Goal: Task Accomplishment & Management: Manage account settings

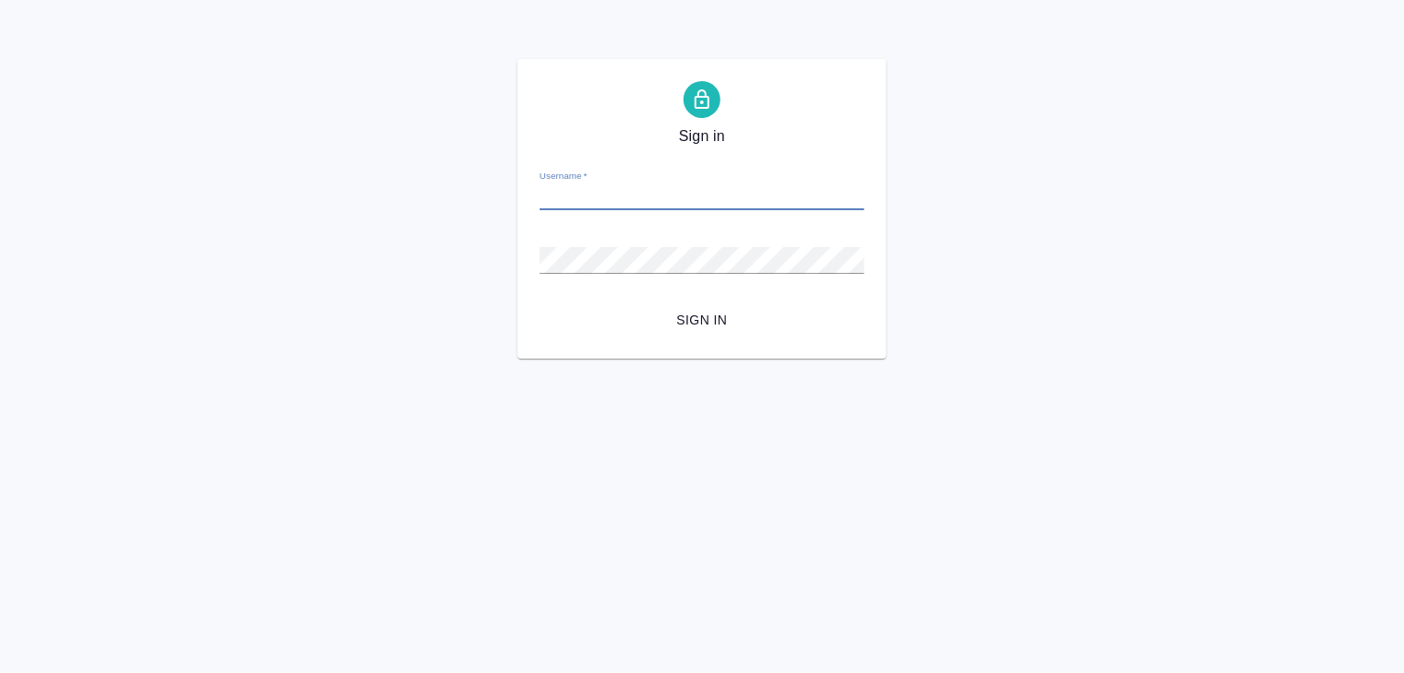
click at [591, 197] on input "Username   *" at bounding box center [702, 197] width 325 height 26
type input "[EMAIL_ADDRESS][DOMAIN_NAME]"
drag, startPoint x: 559, startPoint y: 236, endPoint x: 691, endPoint y: 151, distance: 156.8
click at [691, 151] on div "Sign in Username   * [EMAIL_ADDRESS][DOMAIN_NAME] Password   * urlPath   * / Si…" at bounding box center [701, 209] width 369 height 300
click at [730, 182] on div "Username   * gumar@seznam.cz" at bounding box center [702, 190] width 325 height 41
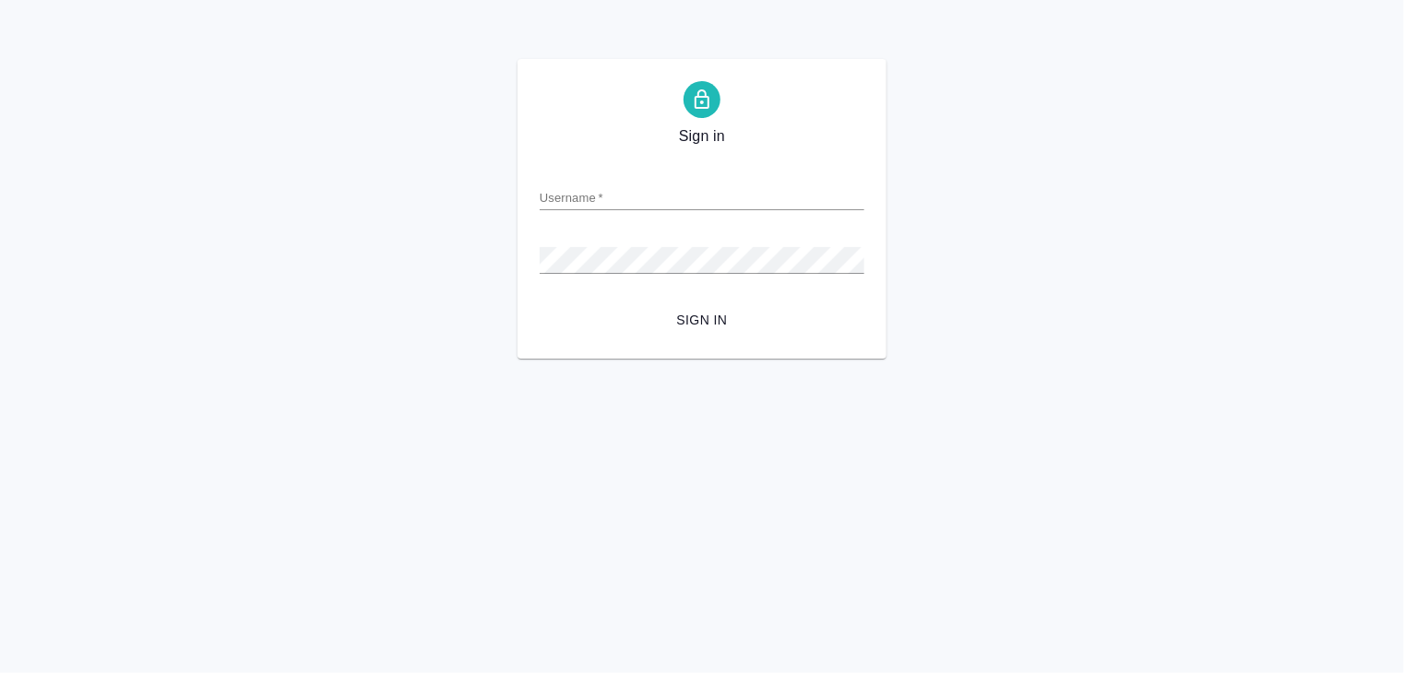
drag, startPoint x: 580, startPoint y: 240, endPoint x: 565, endPoint y: 241, distance: 14.8
click at [565, 241] on div "Password   *" at bounding box center [702, 252] width 325 height 41
click at [634, 194] on input "Username   *" at bounding box center [702, 197] width 325 height 26
type input "[EMAIL_ADDRESS][DOMAIN_NAME]"
click at [705, 97] on icon at bounding box center [701, 98] width 15 height 19
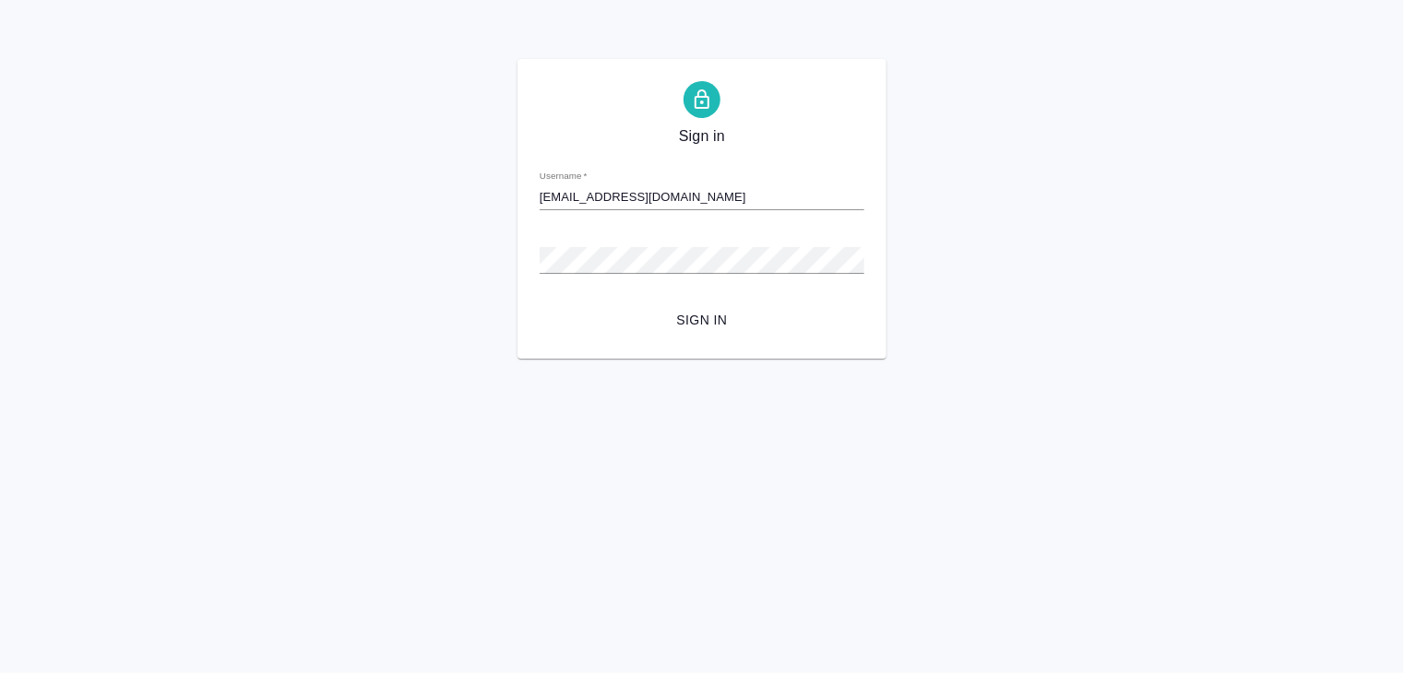
click at [708, 140] on span "Sign in" at bounding box center [702, 136] width 46 height 22
click at [739, 148] on div "Sign in Username   * [EMAIL_ADDRESS][DOMAIN_NAME] Password   * urlPath   * / Si…" at bounding box center [701, 209] width 369 height 300
drag, startPoint x: 678, startPoint y: 246, endPoint x: 1122, endPoint y: 204, distance: 445.7
click at [1122, 204] on div "Sign in Username   * [EMAIL_ADDRESS][DOMAIN_NAME] Password   * urlPath   * / Si…" at bounding box center [702, 209] width 1404 height 300
click at [712, 111] on div at bounding box center [701, 99] width 37 height 37
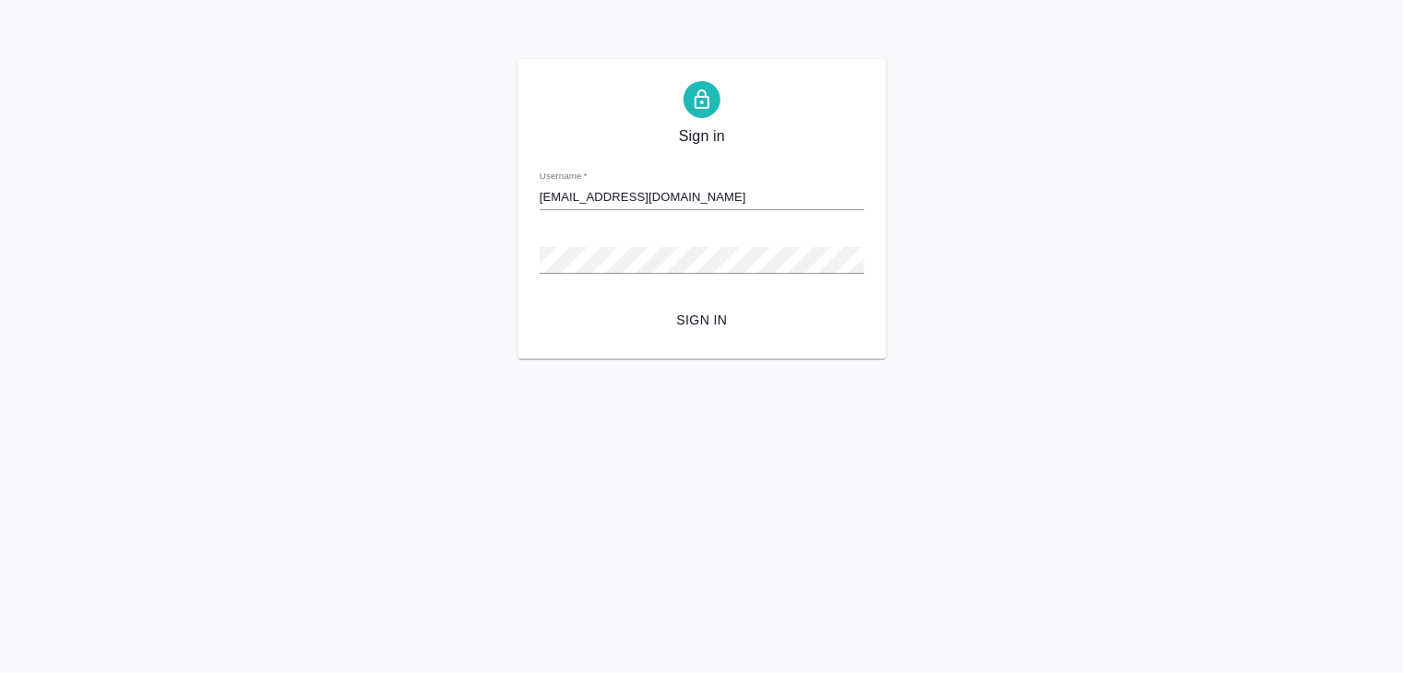
click at [705, 102] on icon at bounding box center [702, 100] width 22 height 22
